Goal: Task Accomplishment & Management: Manage account settings

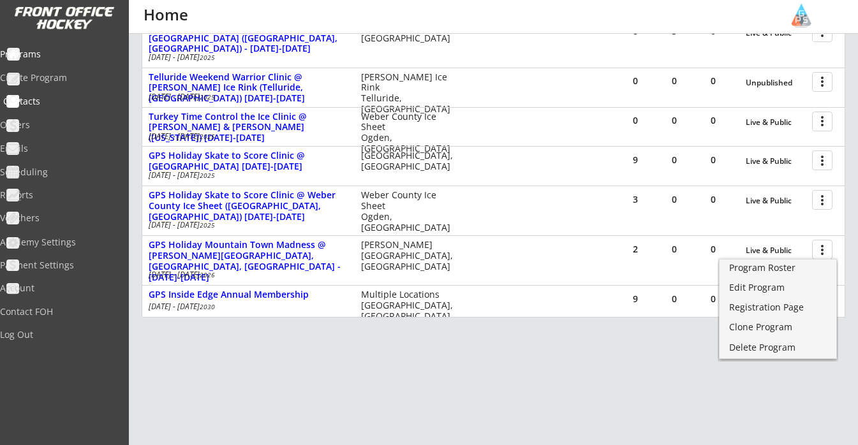
scroll to position [293, 0]
click at [68, 240] on div "Academy Settings" at bounding box center [60, 242] width 115 height 9
select select ""USD""
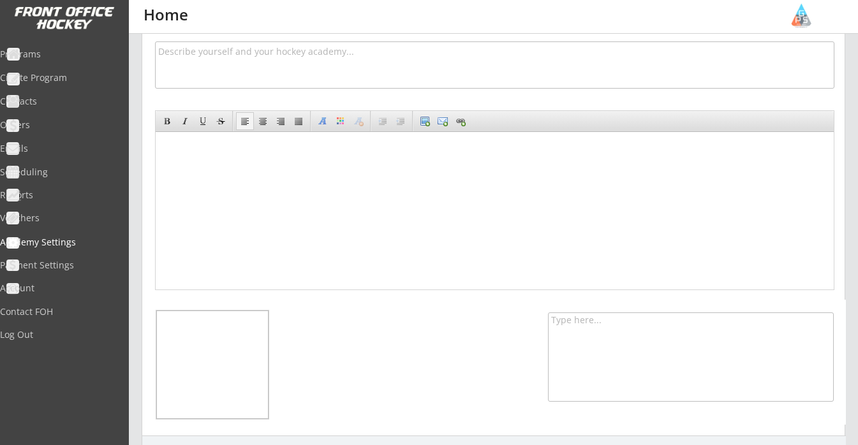
scroll to position [177, 0]
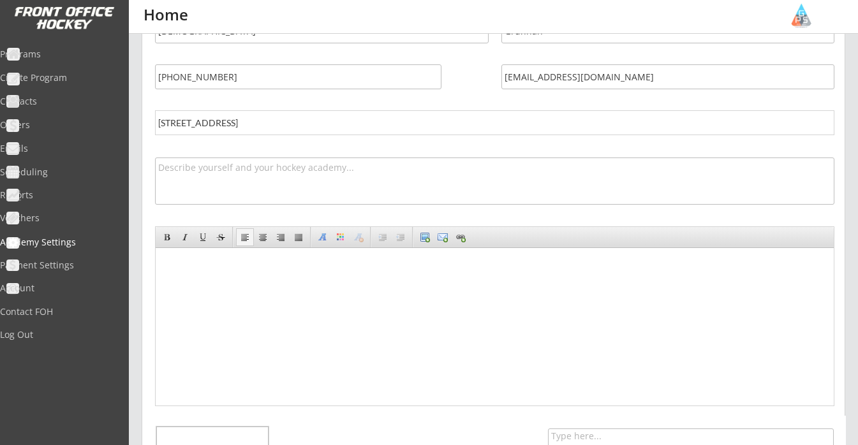
select select ""USD""
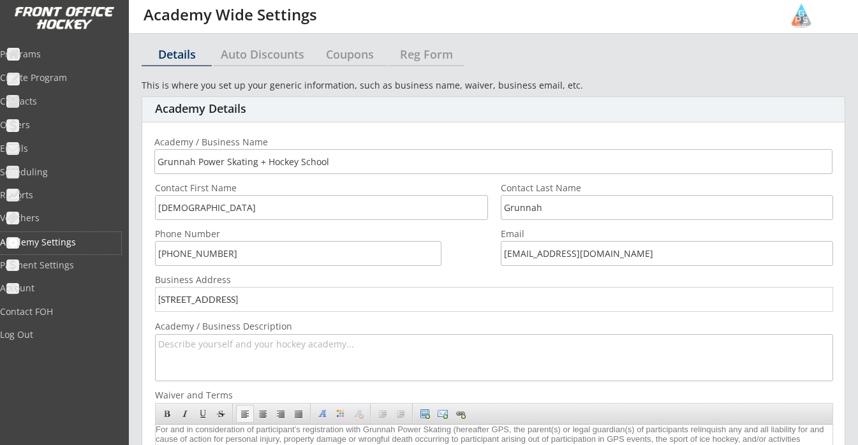
scroll to position [0, 0]
click at [332, 56] on div "Coupons" at bounding box center [350, 53] width 76 height 11
select select ""Showing all by date made""
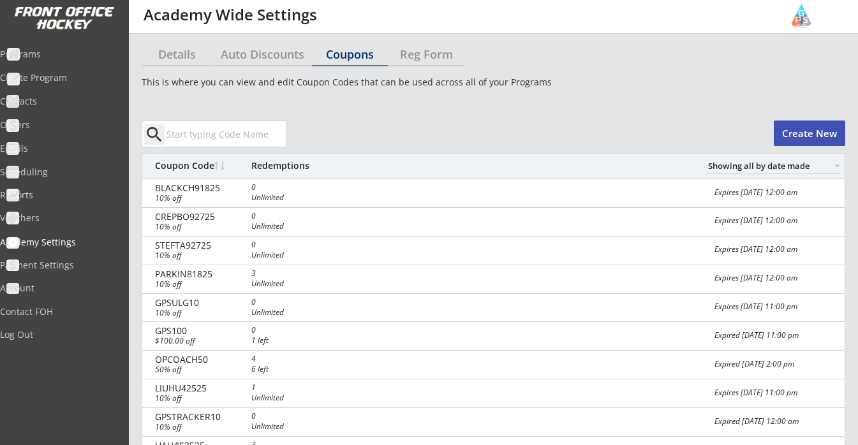
click at [795, 136] on button "Create New" at bounding box center [808, 134] width 71 height 26
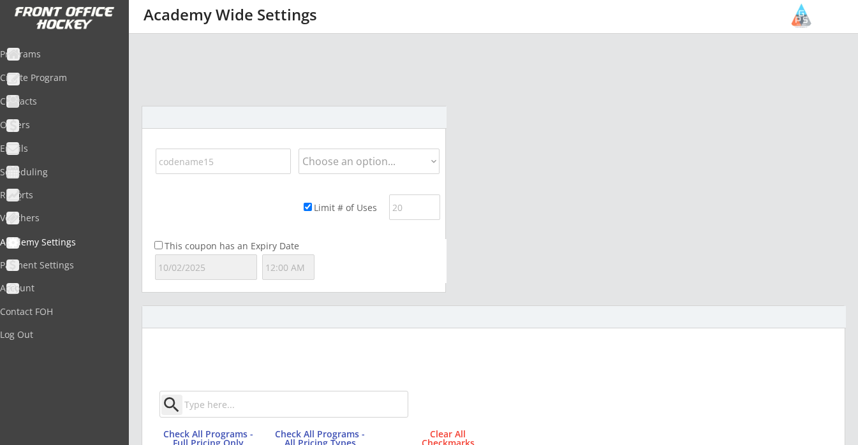
scroll to position [565, 0]
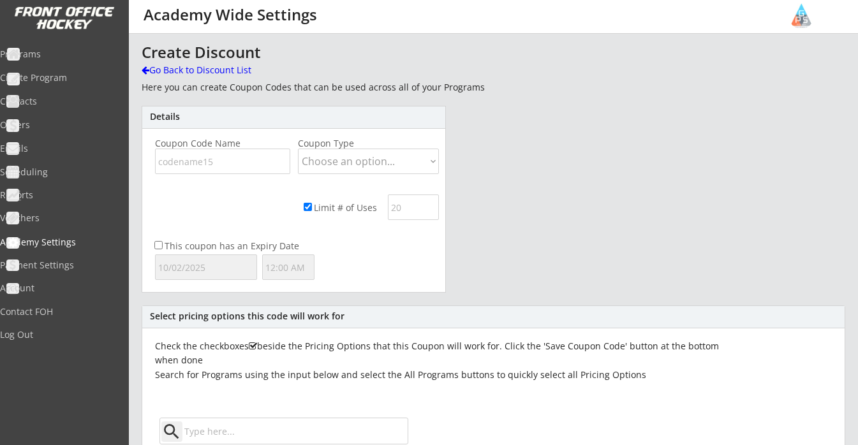
click at [203, 161] on input "input" at bounding box center [222, 162] width 135 height 26
paste input "PEARSK10125"
type input "PEARSK10125"
select select ""Percentage""
click at [304, 208] on input "Limit # of Uses" at bounding box center [308, 207] width 8 height 8
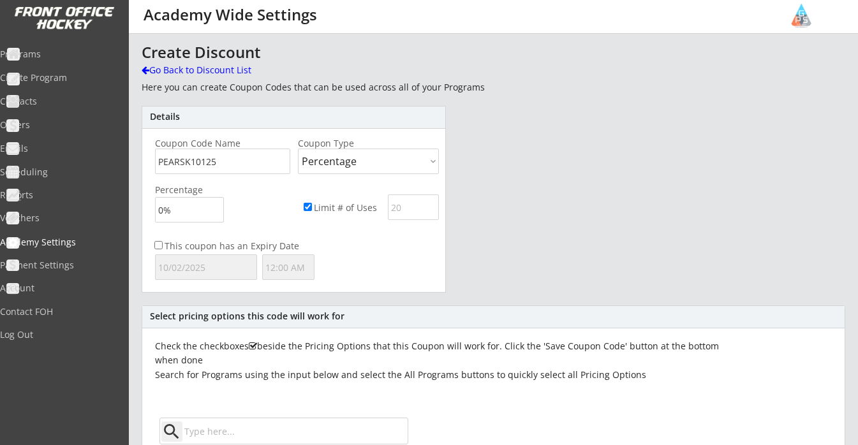
checkbox input "false"
click at [186, 205] on input "input" at bounding box center [189, 210] width 69 height 26
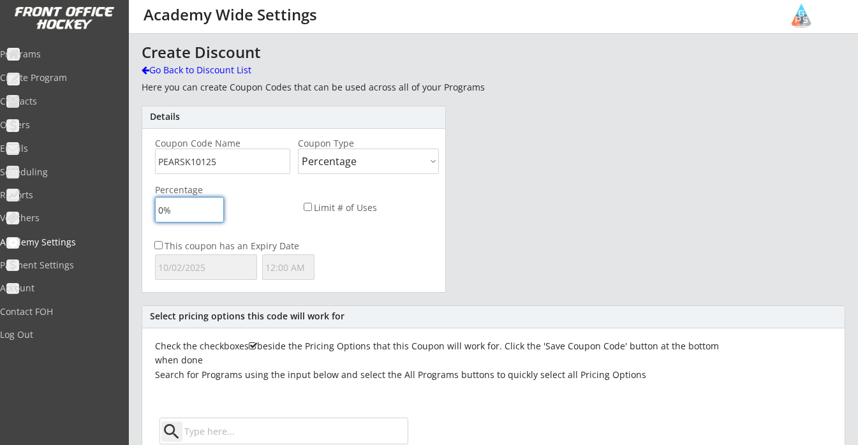
click at [186, 205] on input "input" at bounding box center [189, 210] width 69 height 26
type input "10%"
click at [337, 232] on div "Details Coupon Code Name Coupon Type Choose an option... Dollar Amount Percenta…" at bounding box center [294, 199] width 304 height 187
click at [228, 244] on label "This coupon has an Expiry Date" at bounding box center [232, 246] width 135 height 12
click at [163, 244] on input "This coupon has an Expiry Date" at bounding box center [158, 245] width 8 height 8
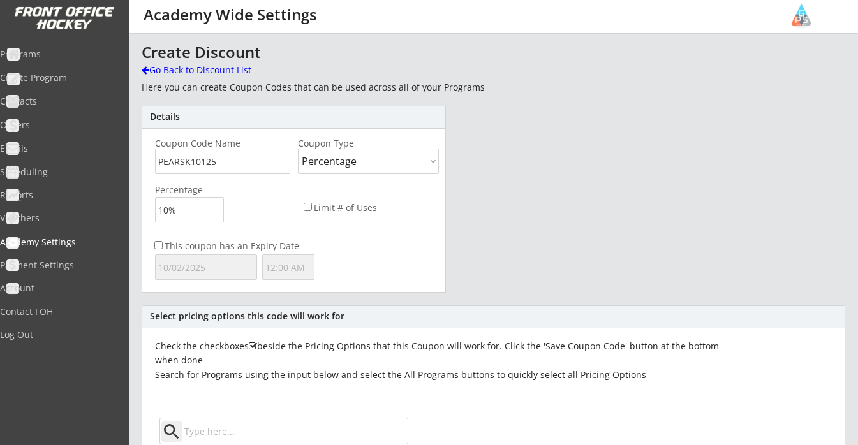
checkbox input "true"
click at [209, 265] on input "text" at bounding box center [206, 267] width 102 height 26
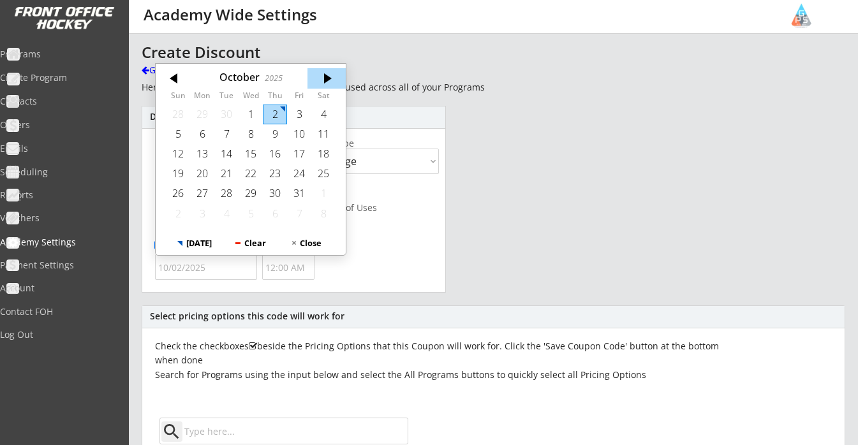
click at [327, 84] on div at bounding box center [326, 78] width 38 height 20
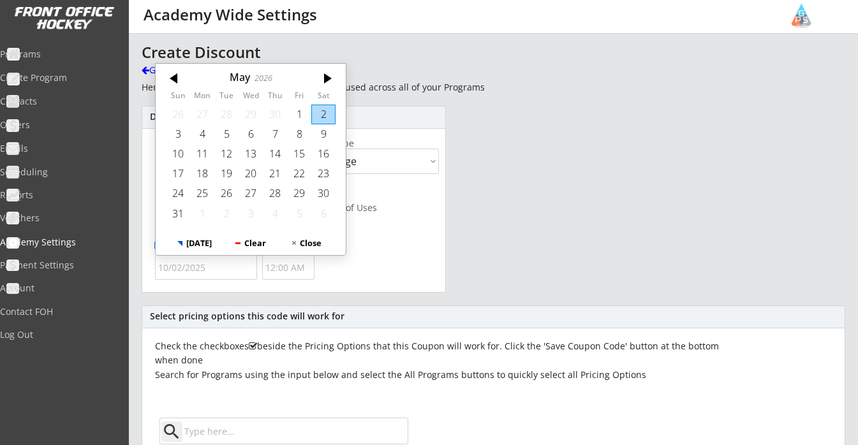
click at [327, 84] on div at bounding box center [326, 78] width 38 height 20
click at [328, 86] on div at bounding box center [326, 78] width 38 height 20
click at [324, 82] on div at bounding box center [326, 78] width 38 height 20
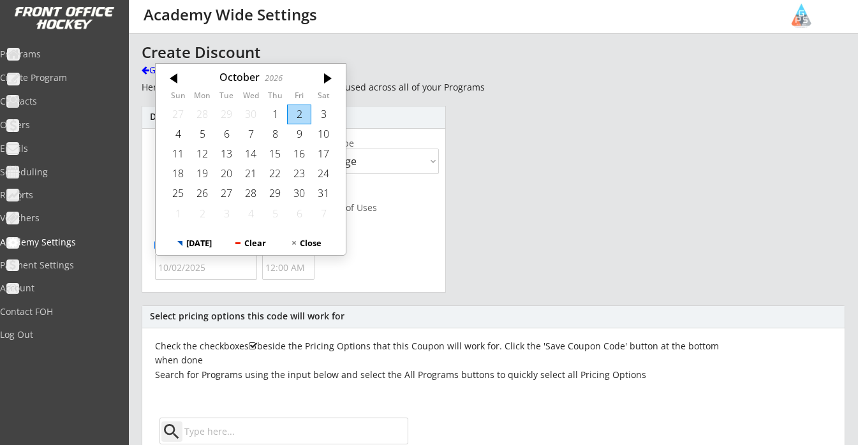
click at [296, 116] on div "2" at bounding box center [299, 115] width 24 height 20
type input "10/02/2026"
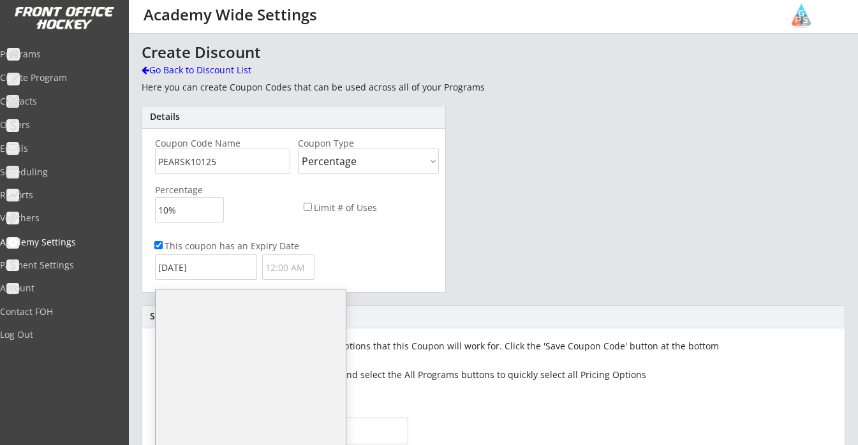
click at [289, 271] on input "text" at bounding box center [288, 267] width 52 height 26
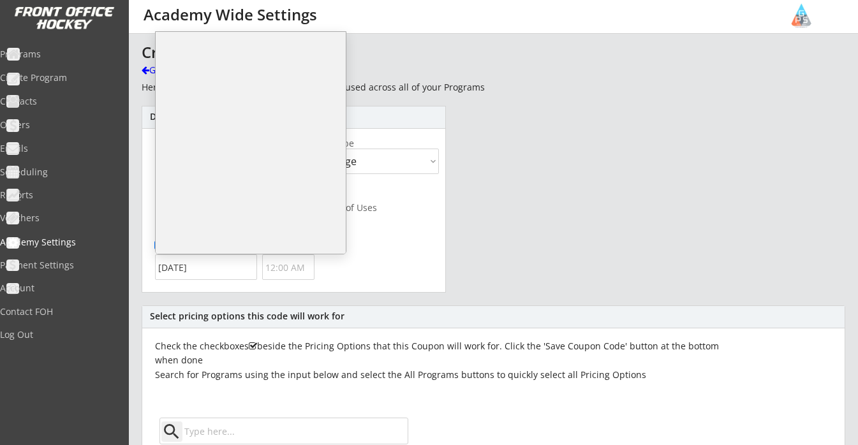
scroll to position [-1, 0]
click at [220, 47] on li "12:00 AM" at bounding box center [251, 52] width 190 height 26
type input "12:00 AM"
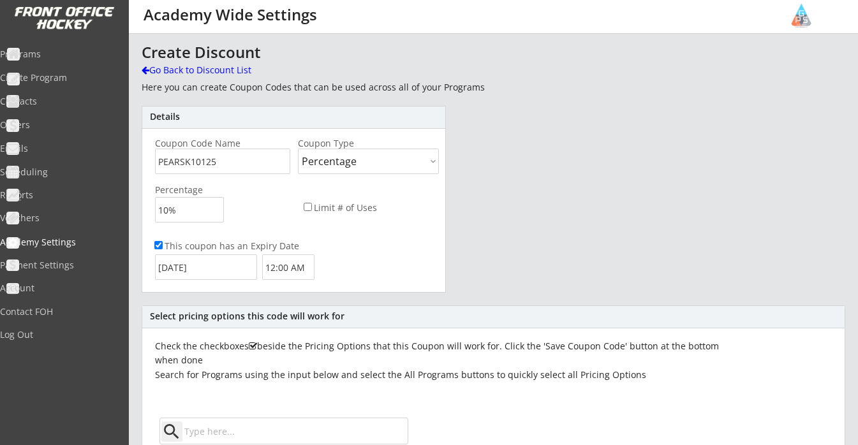
click at [466, 238] on div "Create Discount Go Back to Discount List Here you can create Coupon Codes that …" at bounding box center [493, 412] width 703 height 736
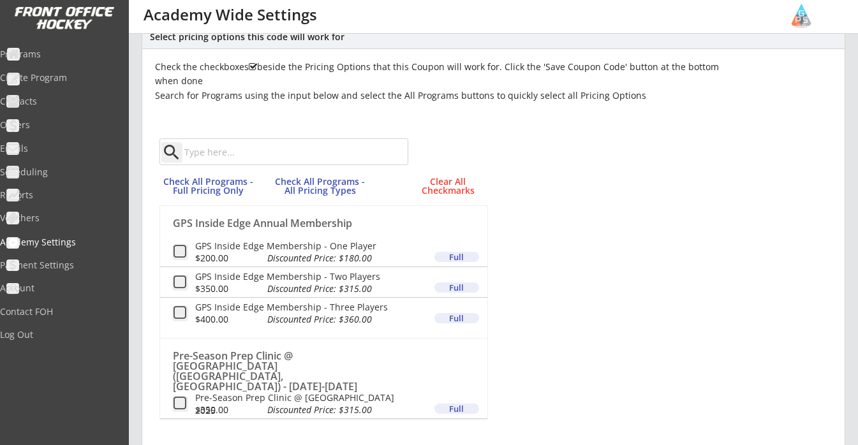
scroll to position [278, 0]
click at [231, 187] on button "Check All Programs - Full Pricing Only" at bounding box center [208, 186] width 98 height 27
click at [314, 192] on button "Check All Programs - All Pricing Types" at bounding box center [320, 186] width 98 height 27
click at [326, 182] on button "Check All Programs - All Pricing Types" at bounding box center [320, 186] width 98 height 27
click at [604, 279] on div "Select pricing options this code will work for Check the checkboxes beside the …" at bounding box center [493, 256] width 703 height 458
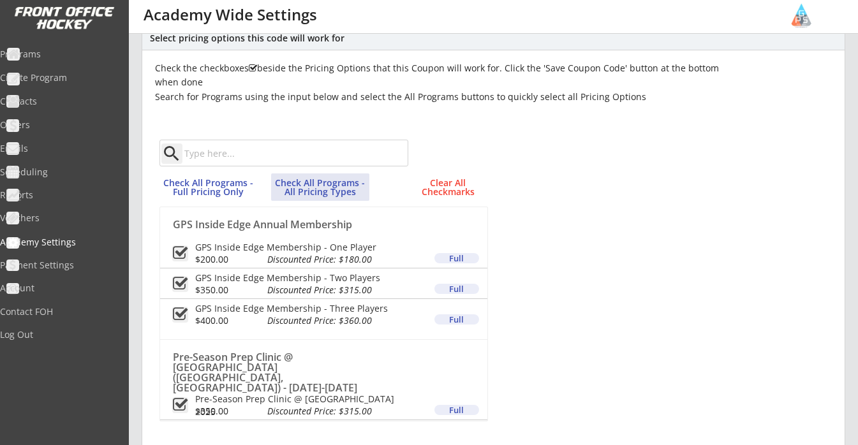
click at [329, 182] on button "Check All Programs - All Pricing Types" at bounding box center [320, 186] width 98 height 27
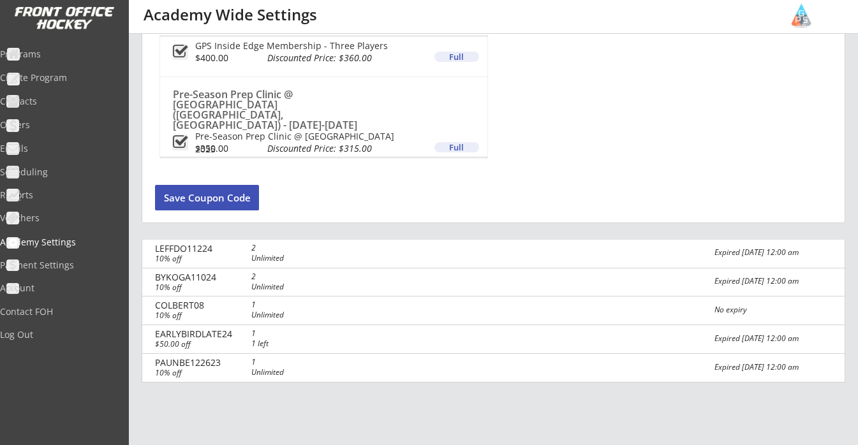
scroll to position [566, 0]
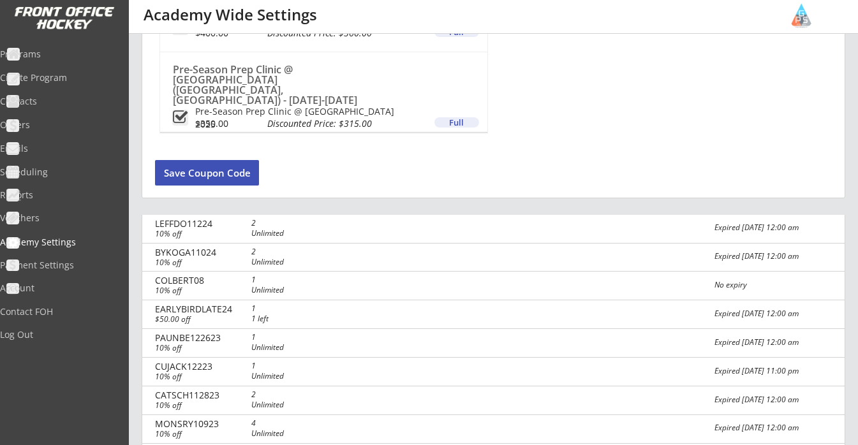
click at [233, 175] on button "Save Coupon Code" at bounding box center [207, 173] width 104 height 26
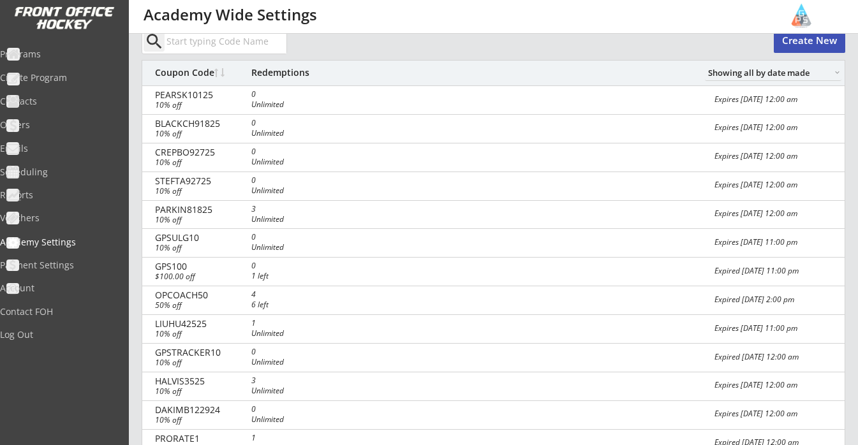
scroll to position [0, 0]
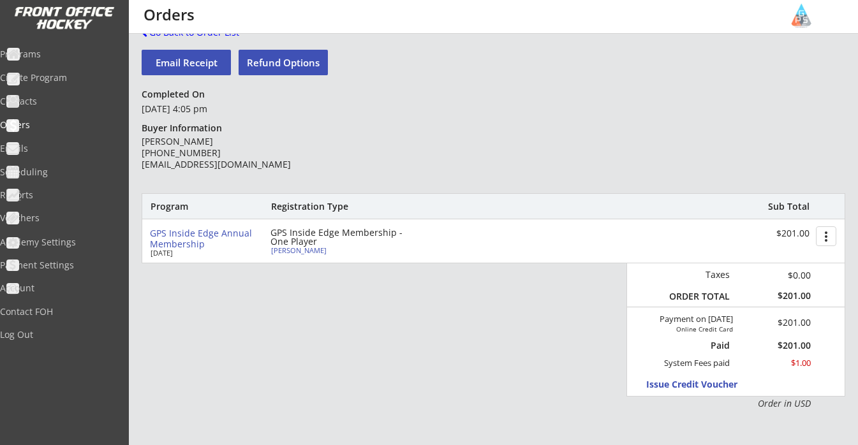
scroll to position [41, 0]
